Goal: Navigation & Orientation: Find specific page/section

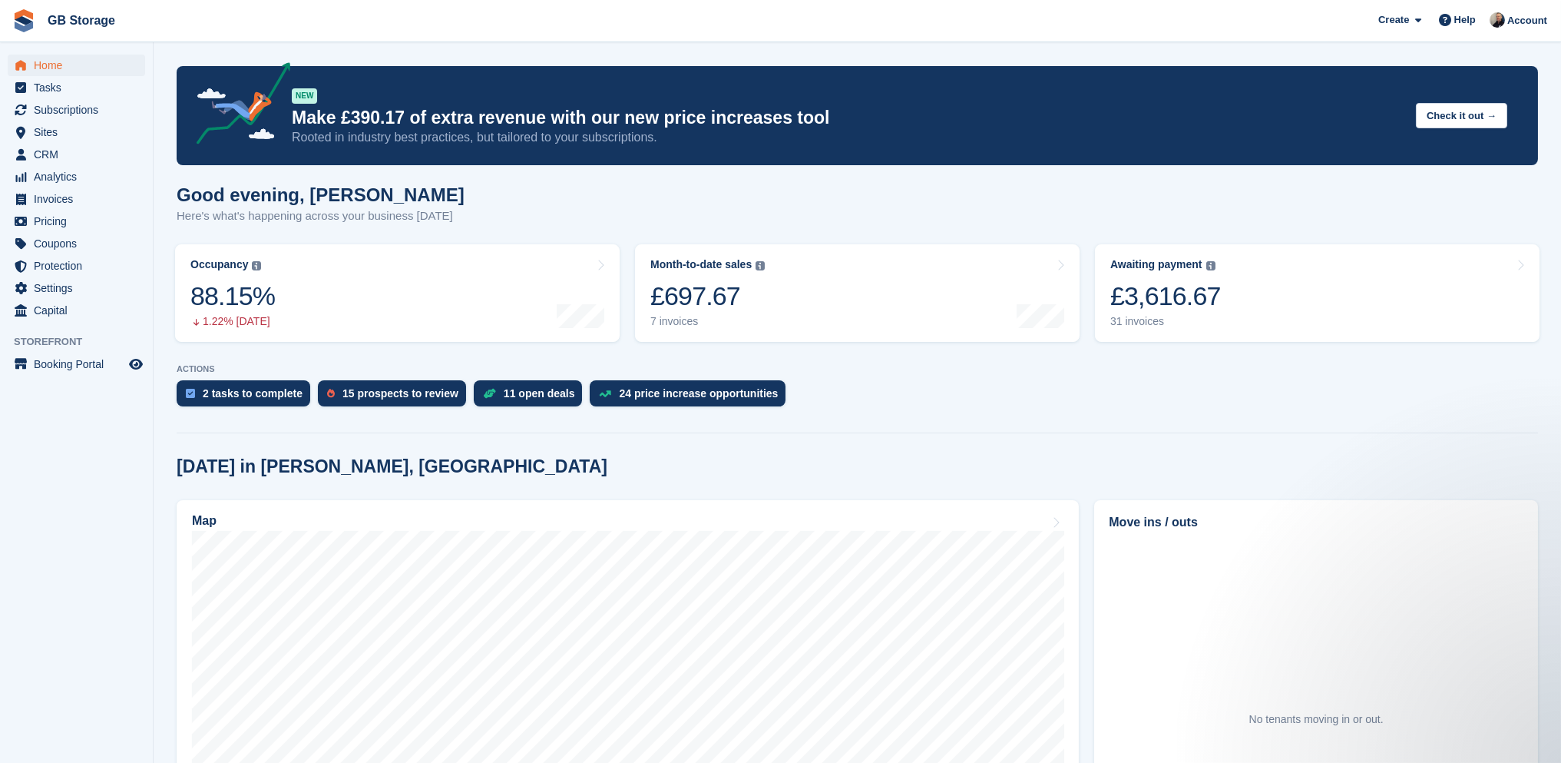
click at [80, 129] on span "Sites" at bounding box center [80, 132] width 92 height 22
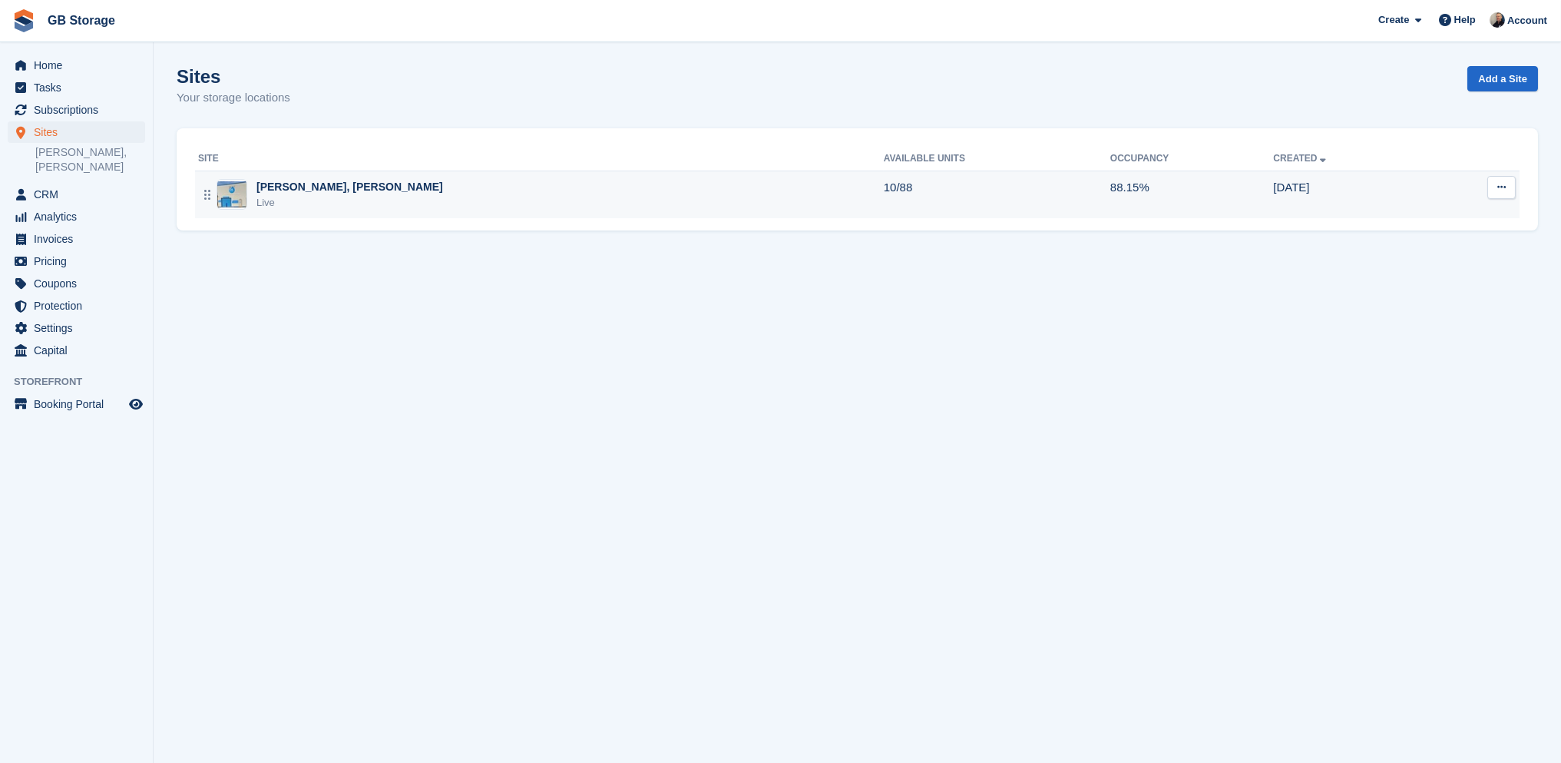
click at [367, 213] on td "Shaw, Oldham Live" at bounding box center [539, 194] width 689 height 48
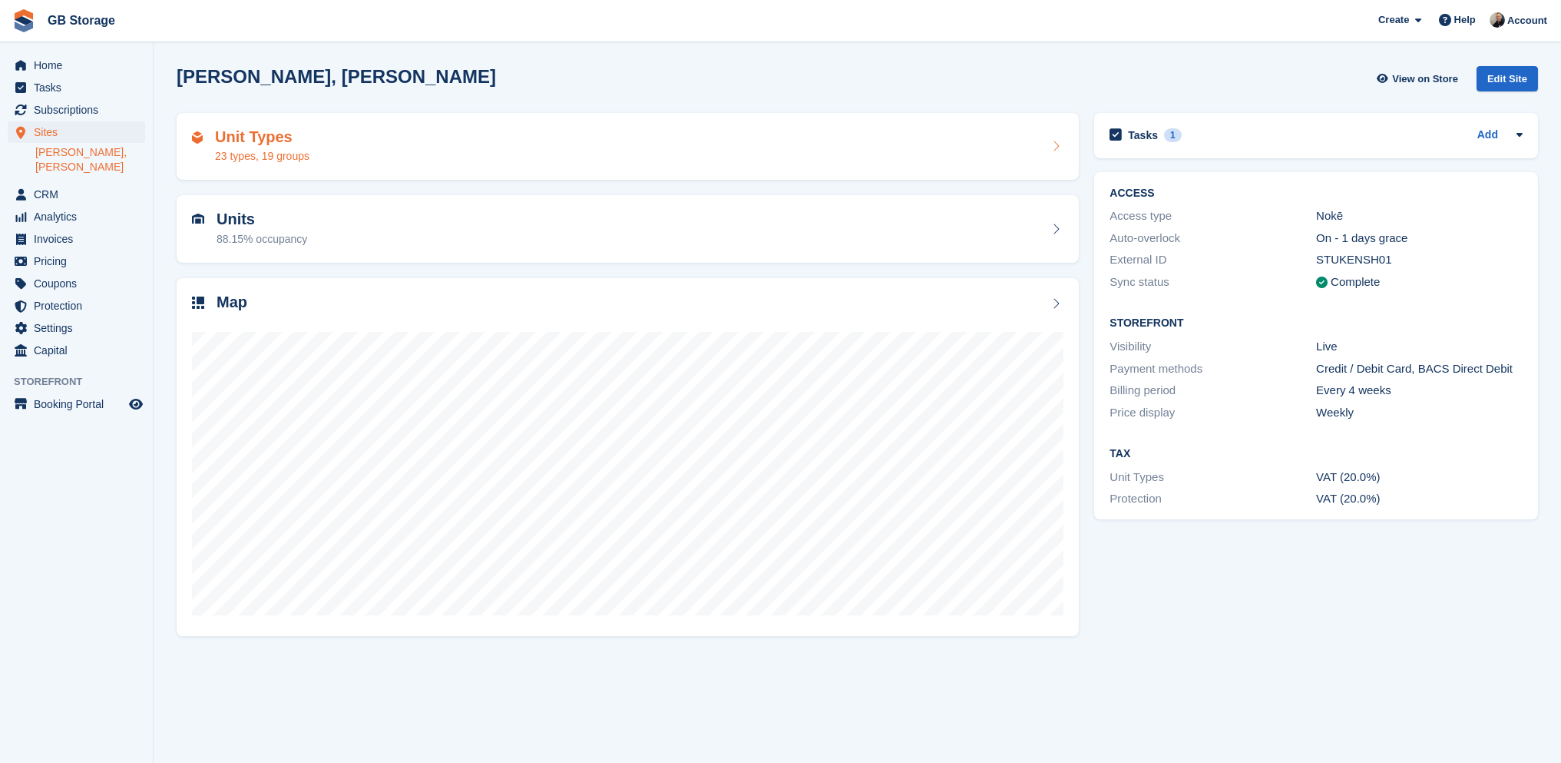
click at [451, 147] on div "Unit Types 23 types, 19 groups" at bounding box center [628, 146] width 872 height 37
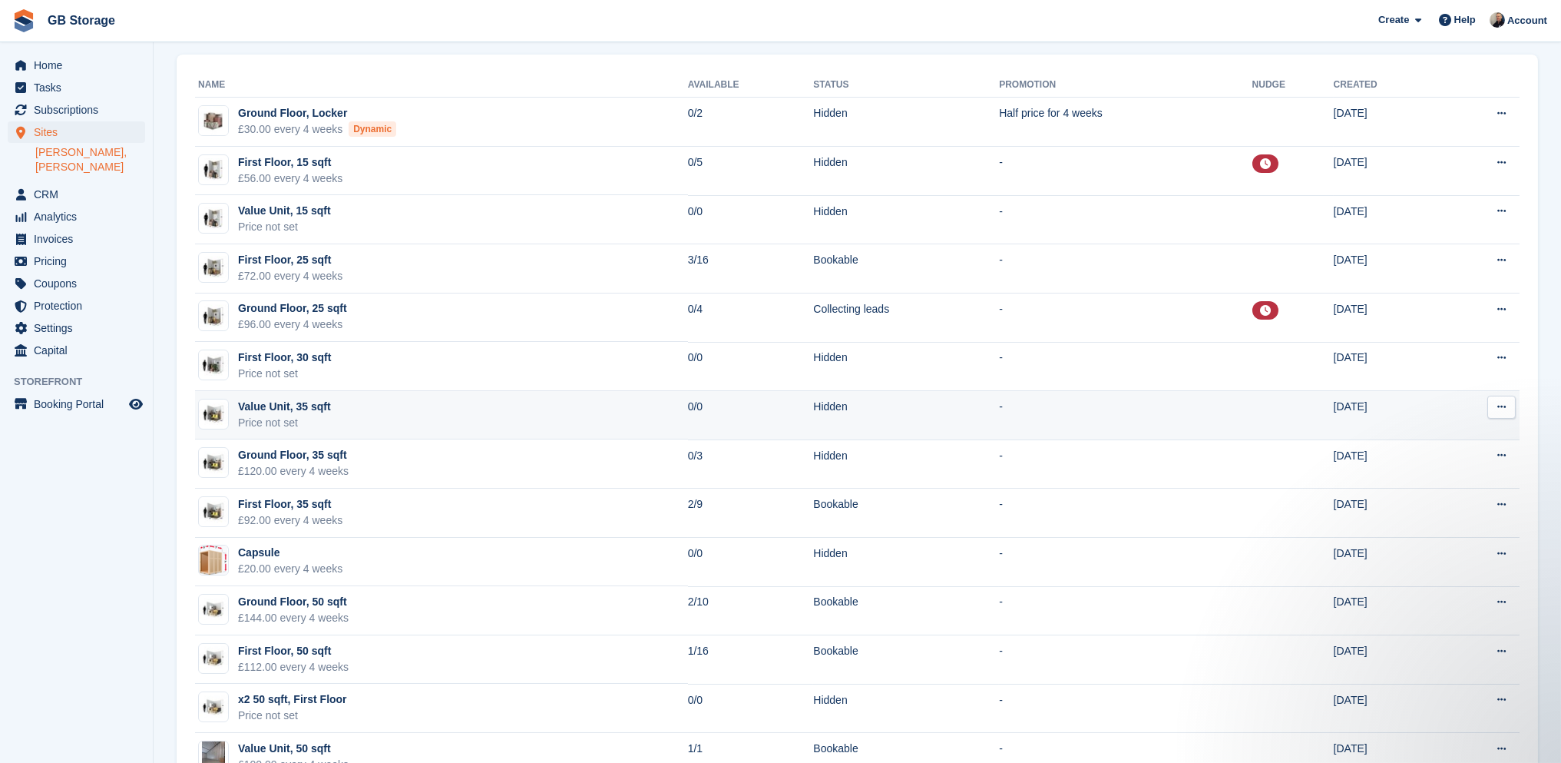
scroll to position [77, 0]
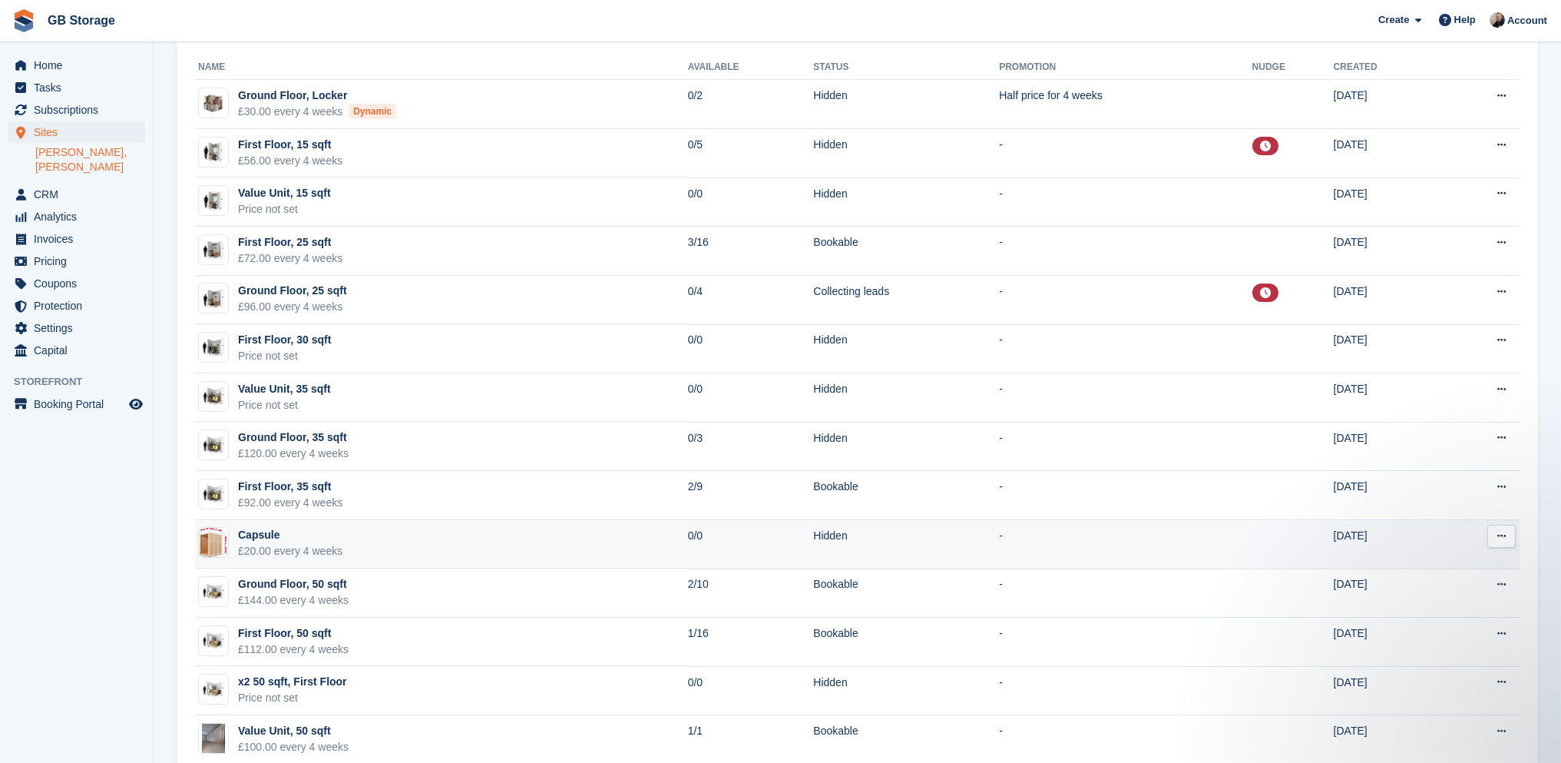
click at [1495, 531] on button at bounding box center [1502, 536] width 28 height 23
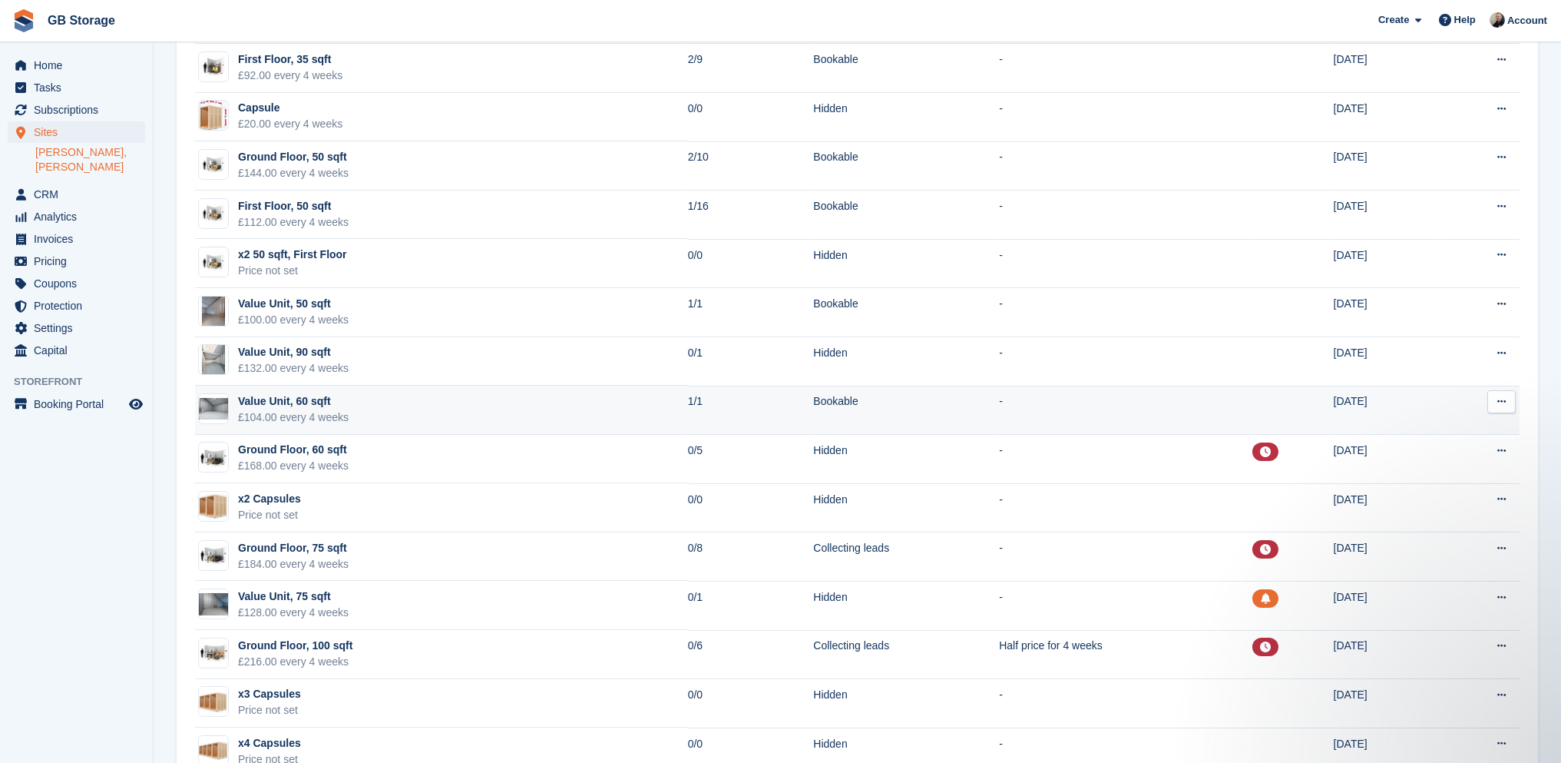
scroll to position [544, 0]
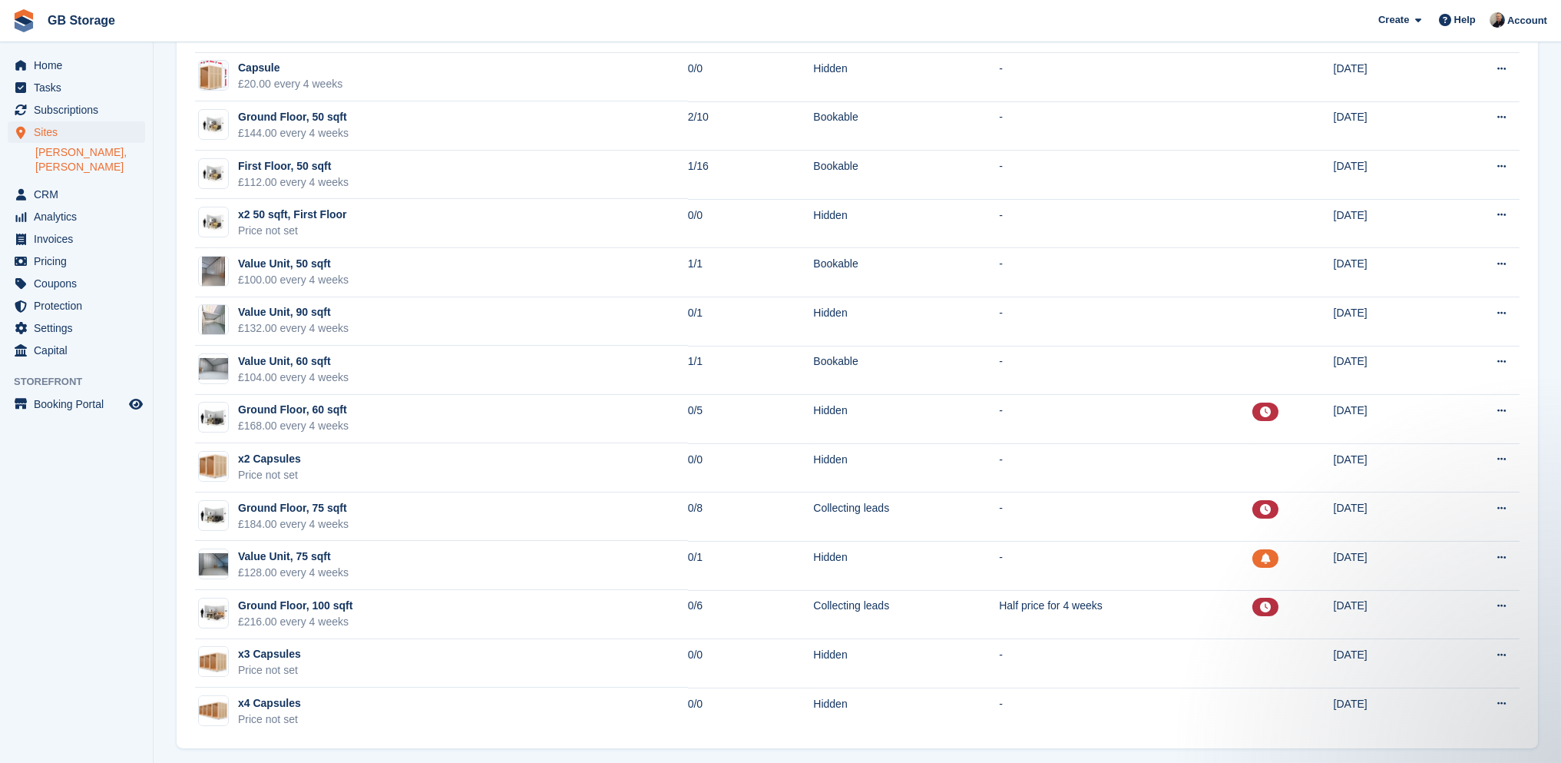
click at [98, 498] on aside "Home Tasks Subscriptions Subscriptions Subscriptions Price increases NEW Price …" at bounding box center [76, 385] width 153 height 686
click at [63, 147] on link "[PERSON_NAME], [PERSON_NAME]" at bounding box center [90, 159] width 110 height 29
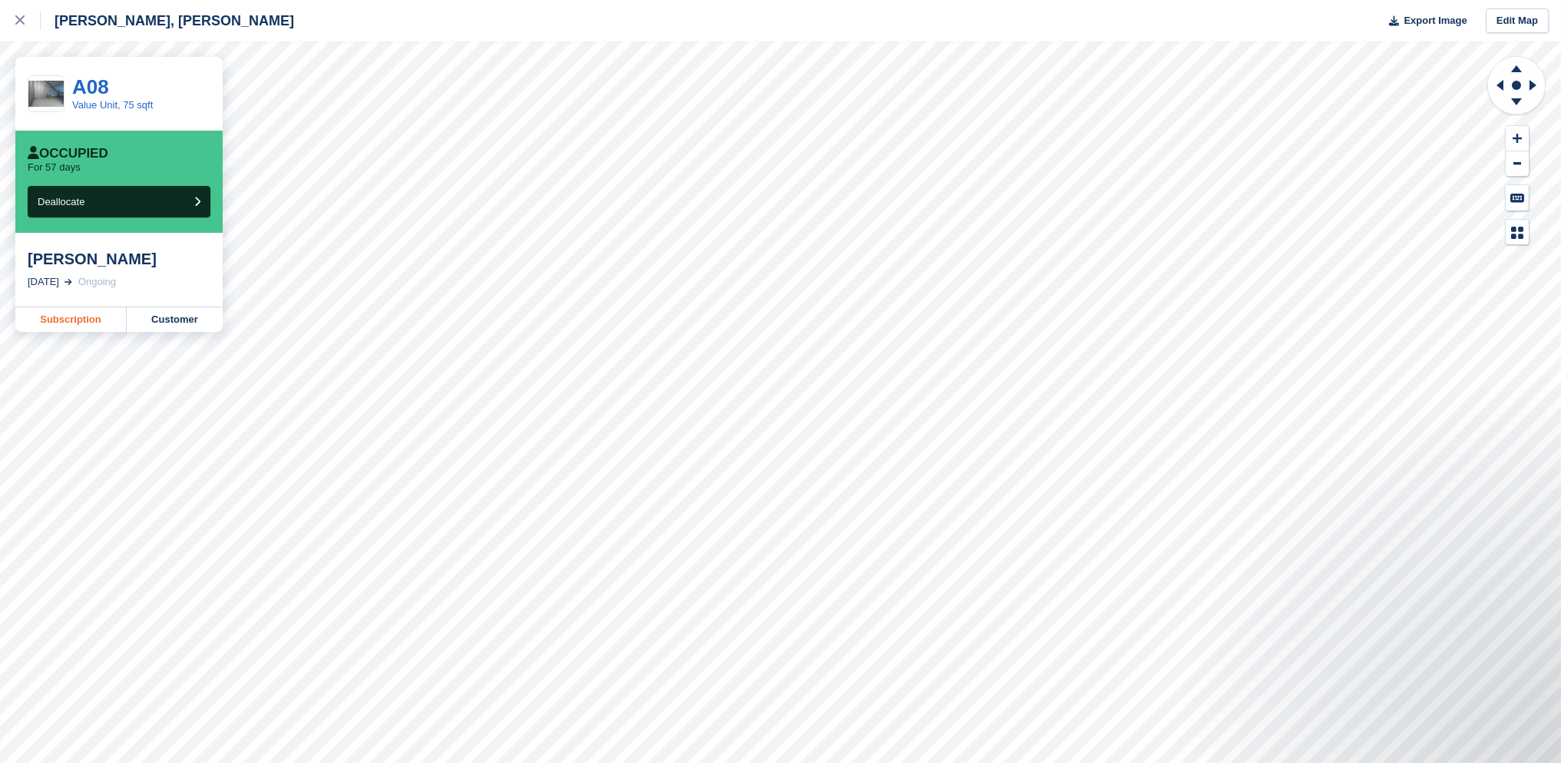
click at [91, 320] on link "Subscription" at bounding box center [70, 319] width 111 height 25
click at [24, 23] on icon at bounding box center [19, 19] width 9 height 9
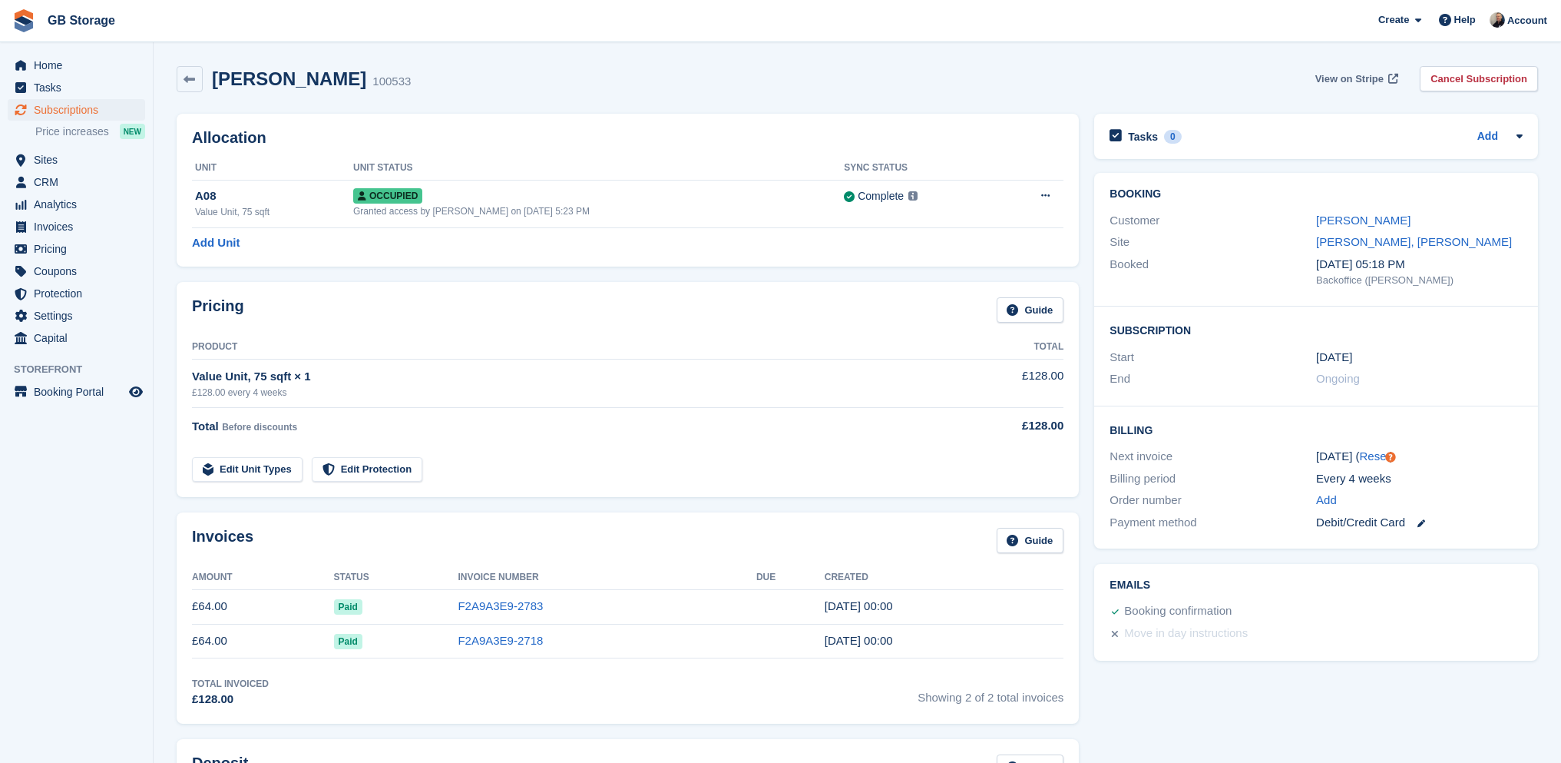
click at [1353, 75] on span "View on Stripe" at bounding box center [1349, 78] width 68 height 15
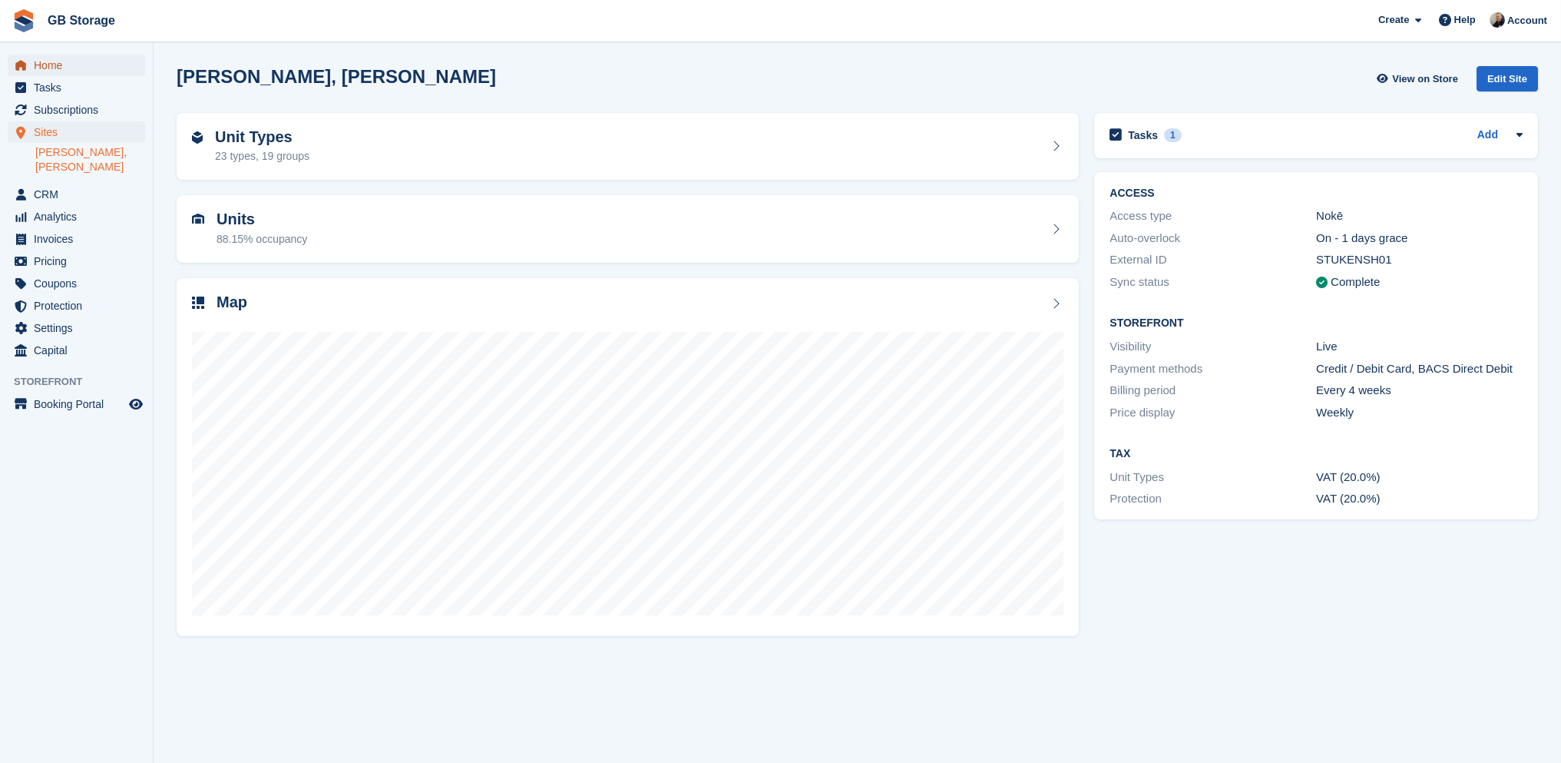
click at [45, 58] on span "Home" at bounding box center [80, 66] width 92 height 22
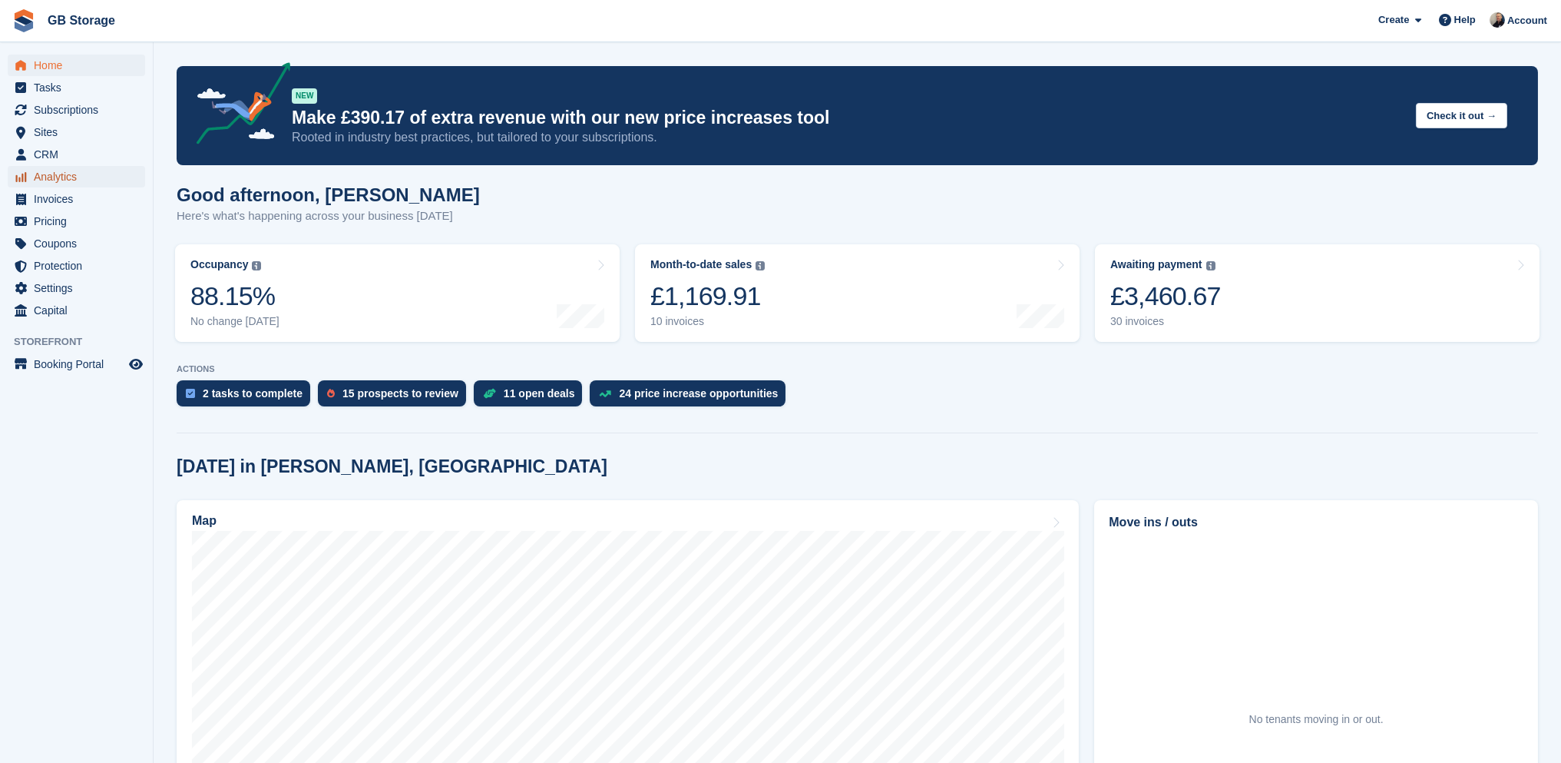
click at [52, 175] on span "Analytics" at bounding box center [80, 177] width 92 height 22
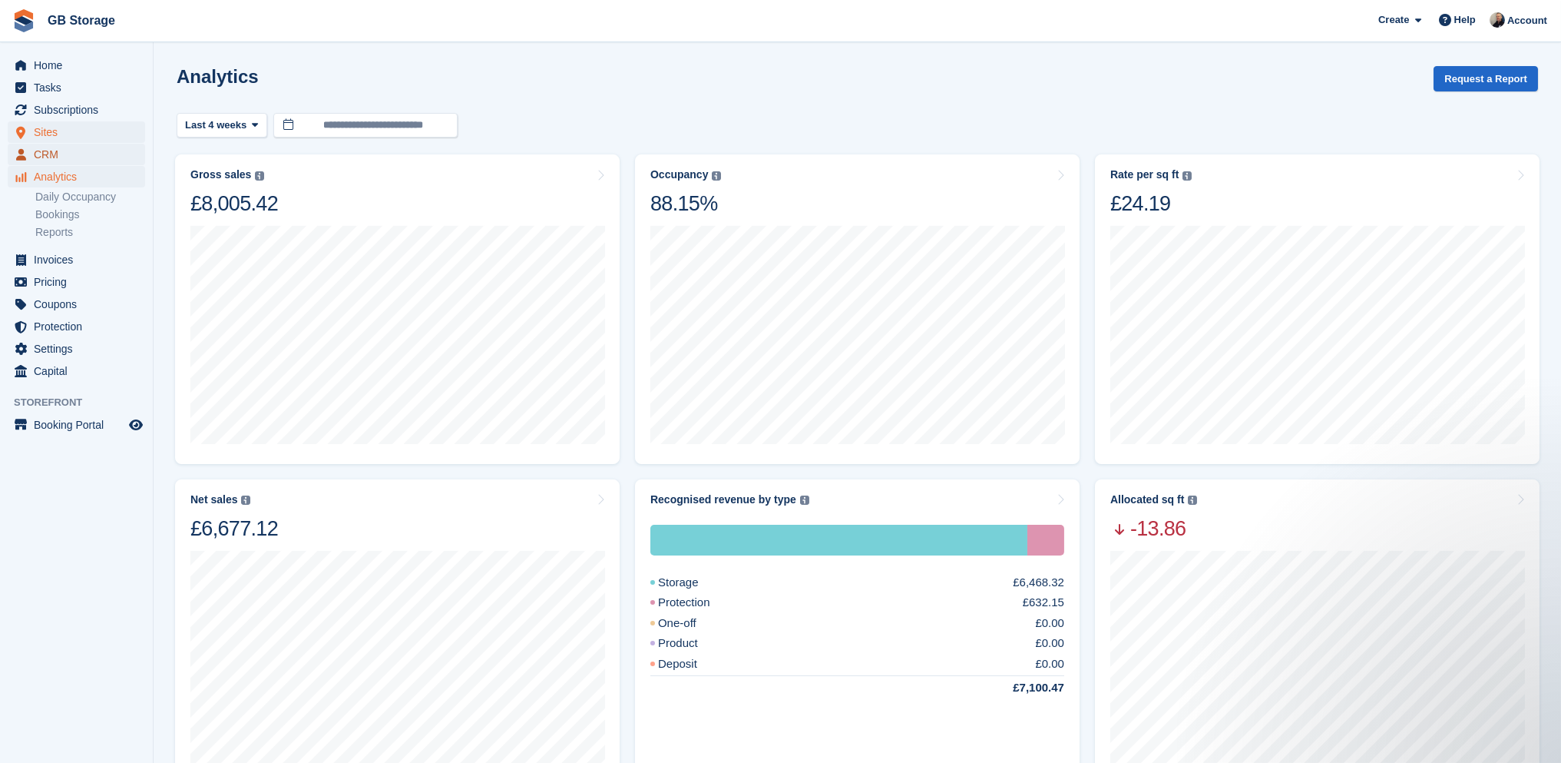
click at [48, 147] on span "CRM" at bounding box center [80, 155] width 92 height 22
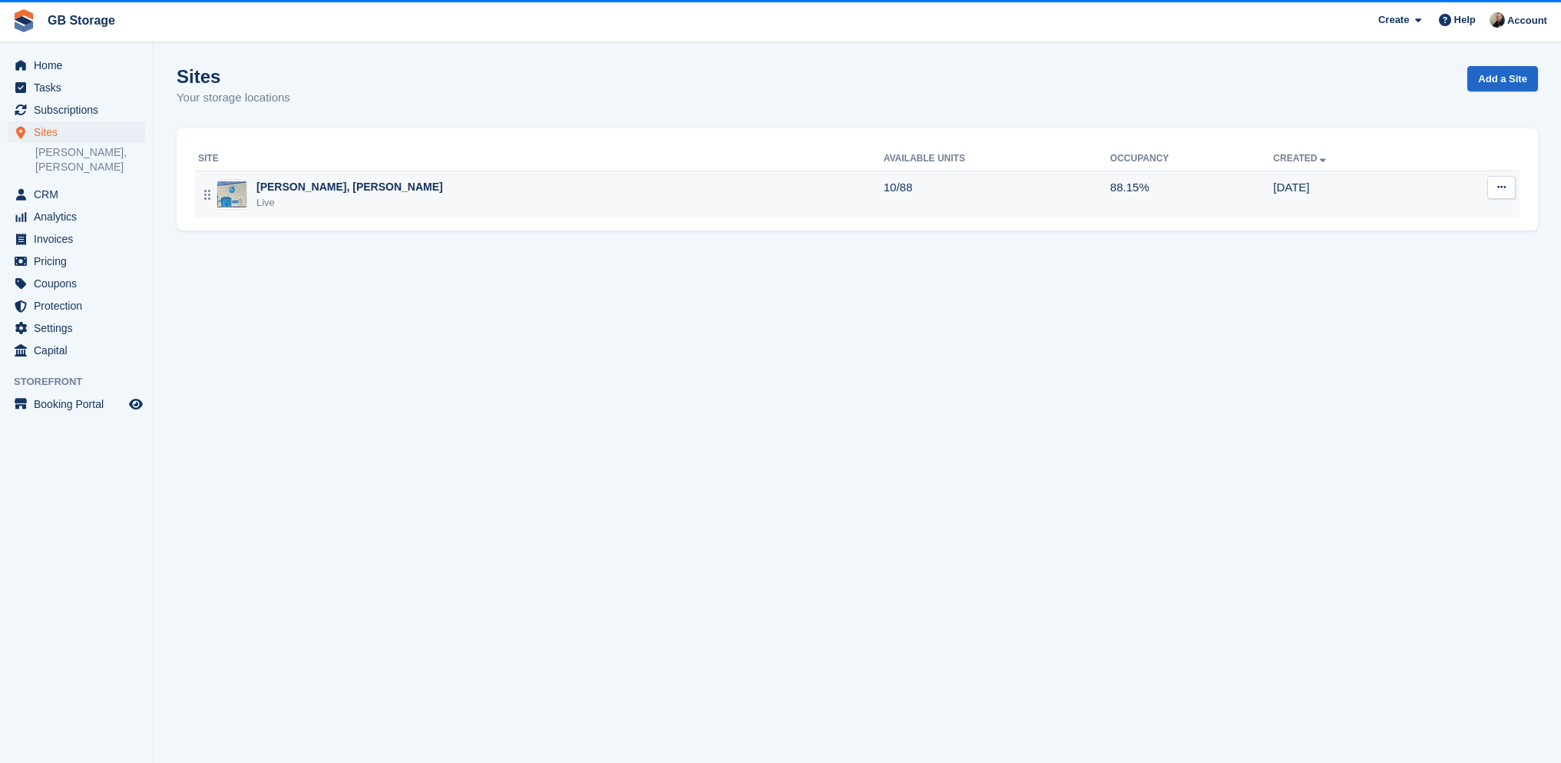
click at [376, 210] on td "Shaw, Oldham Live" at bounding box center [539, 194] width 689 height 48
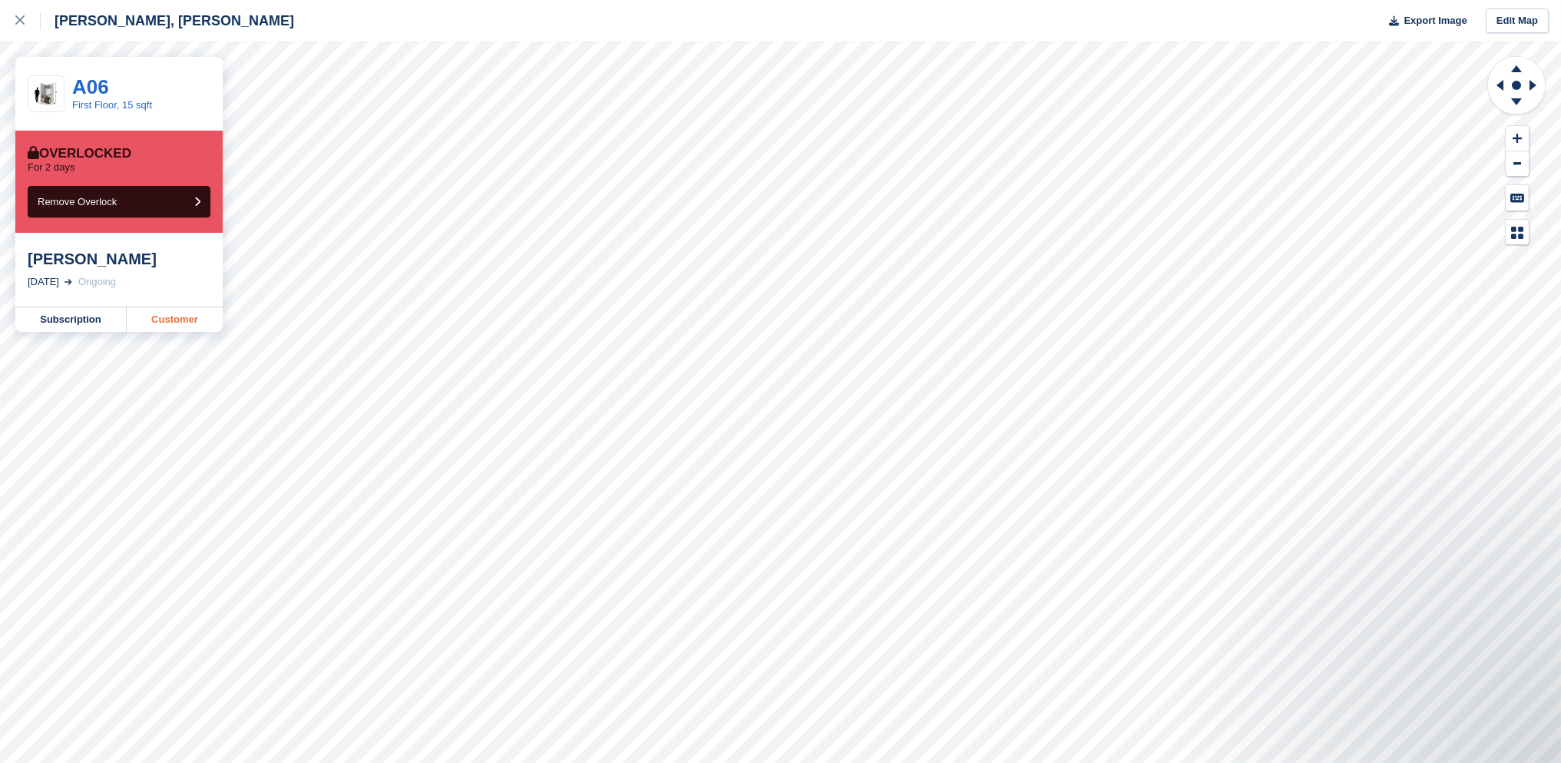
click at [158, 319] on link "Customer" at bounding box center [175, 319] width 96 height 25
